Goal: Information Seeking & Learning: Learn about a topic

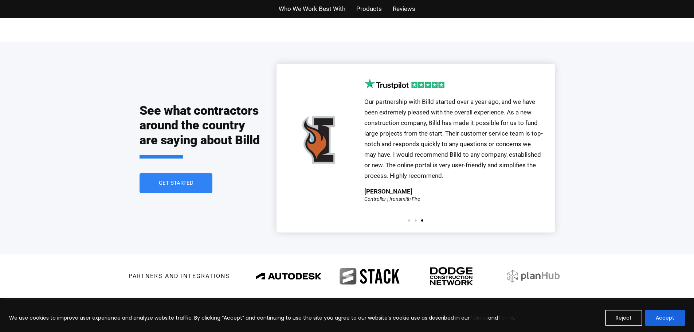
scroll to position [1566, 0]
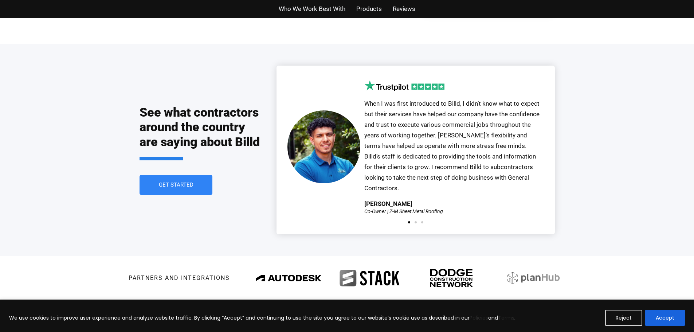
click at [518, 157] on span "When I was first introduced to Billd, I didn’t know what to expect but their se…" at bounding box center [451, 145] width 175 height 91
click at [414, 221] on div at bounding box center [416, 222] width 20 height 2
click at [416, 221] on span "Go to slide 2" at bounding box center [416, 222] width 2 height 2
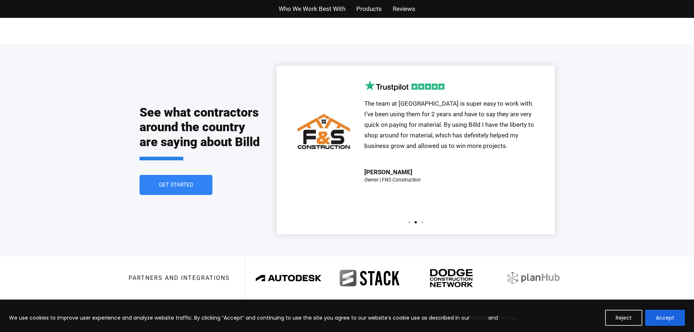
click at [421, 205] on div "Our partnership with Billd started over a year ago, and we have been extremely …" at bounding box center [415, 150] width 278 height 168
click at [423, 221] on span "Go to slide 3" at bounding box center [422, 222] width 2 height 2
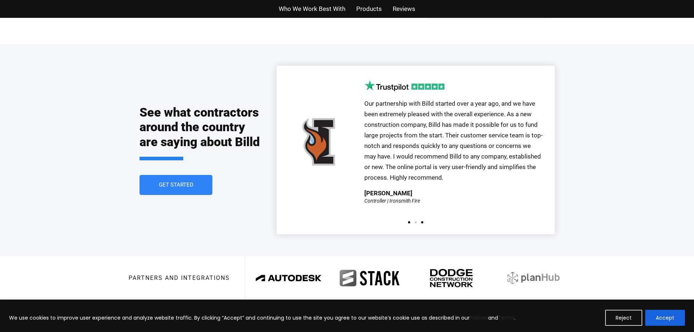
click at [409, 221] on span "Go to slide 1" at bounding box center [409, 222] width 2 height 2
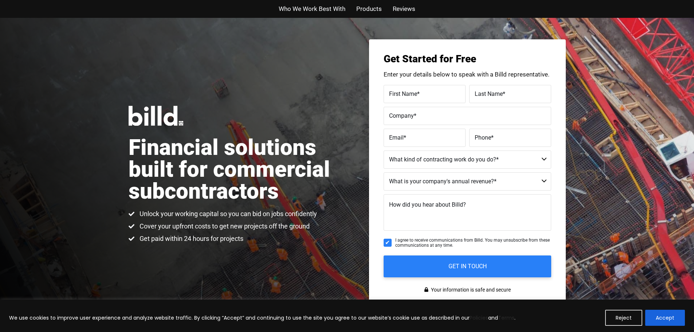
scroll to position [0, 0]
click at [368, 9] on span "Products" at bounding box center [368, 9] width 25 height 11
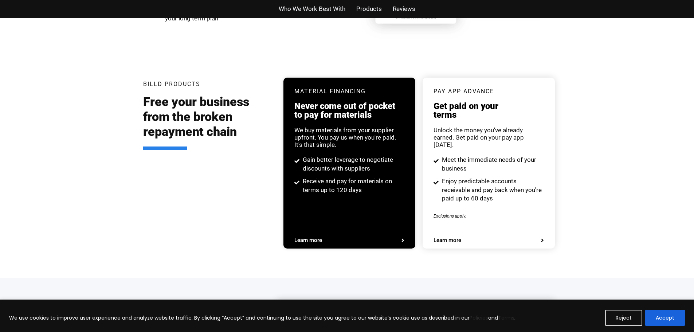
scroll to position [1388, 0]
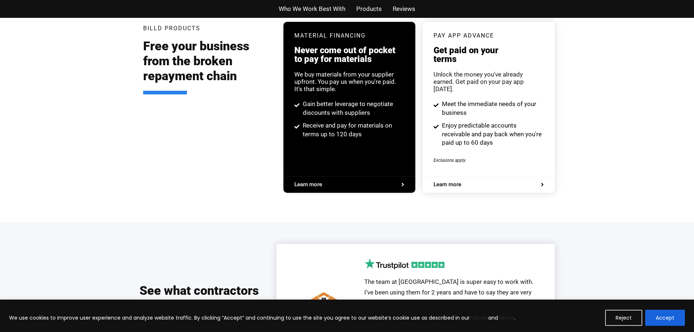
click at [448, 182] on span "Learn more" at bounding box center [447, 184] width 28 height 5
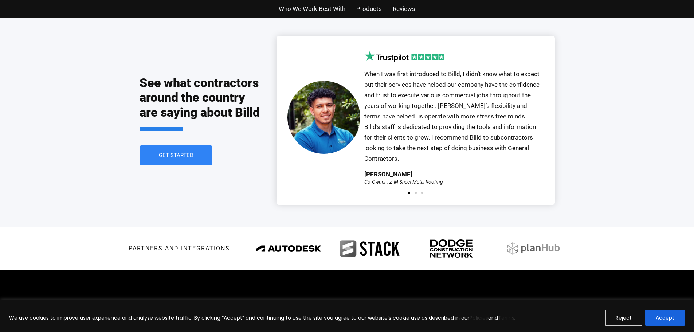
scroll to position [1607, 0]
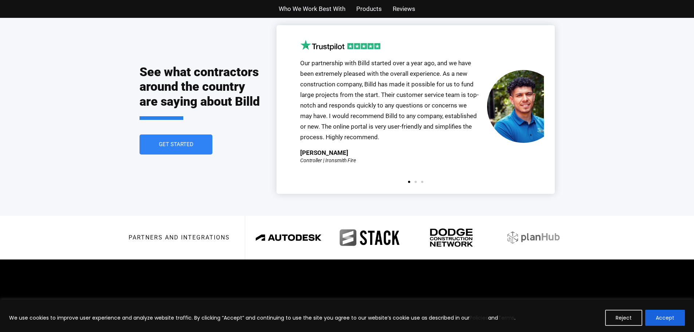
click at [635, 130] on div "See what contractors around the country are saying about Billd Get Started Our …" at bounding box center [347, 109] width 694 height 212
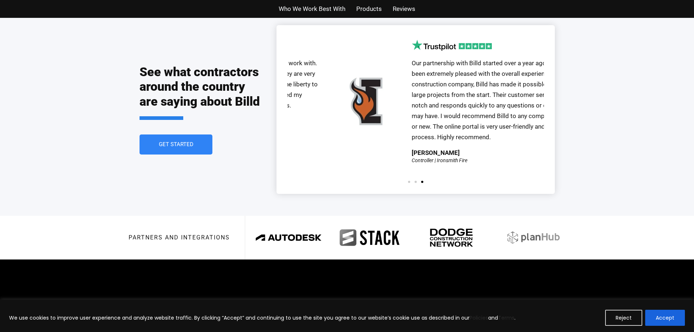
click at [397, 154] on div "Our partnership with Billd started over a year ago, and we have been extremely …" at bounding box center [203, 106] width 1319 height 133
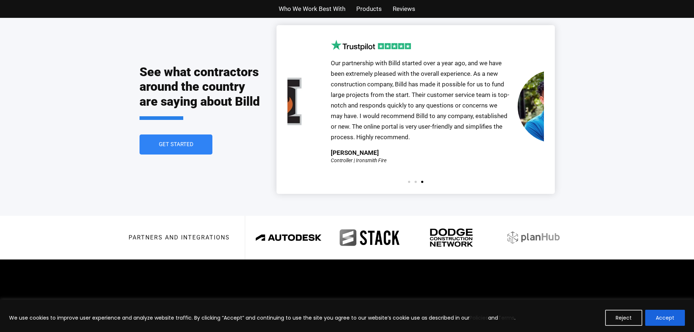
click at [371, 150] on div "[PERSON_NAME]" at bounding box center [355, 153] width 48 height 6
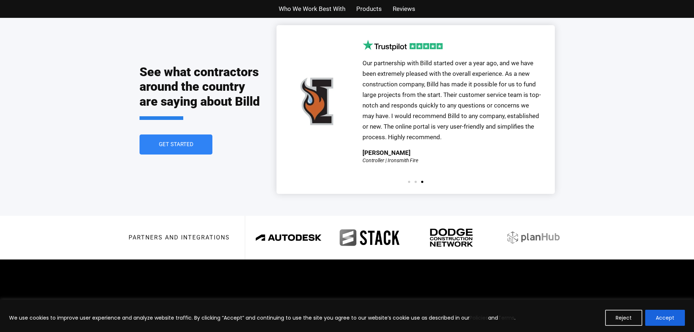
click at [448, 138] on div "Our partnership with Billd started over a year ago, and we have been extremely …" at bounding box center [452, 103] width 180 height 91
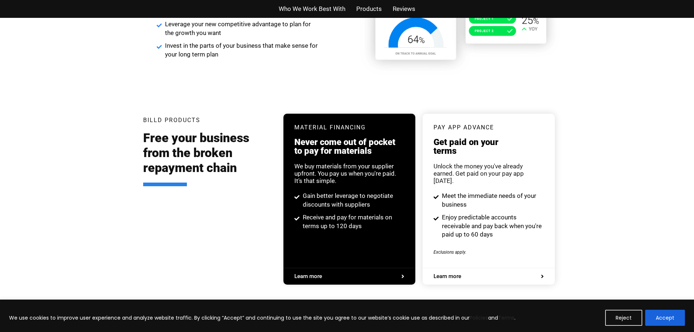
scroll to position [1170, 0]
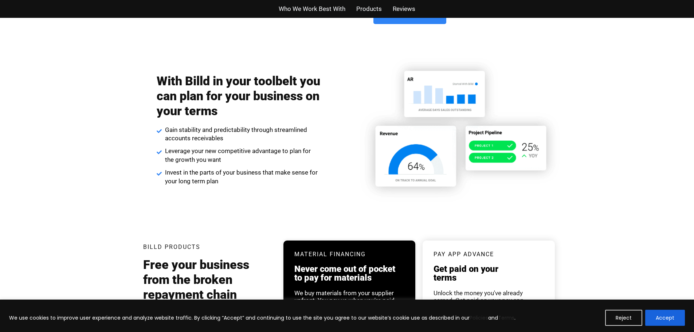
click at [323, 12] on span "Who We Work Best With" at bounding box center [312, 9] width 67 height 11
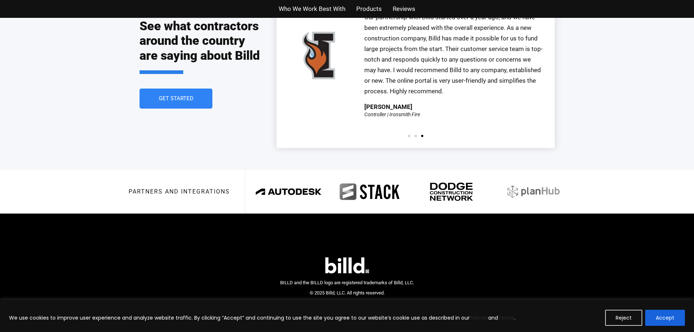
scroll to position [1655, 0]
